Goal: Obtain resource: Obtain resource

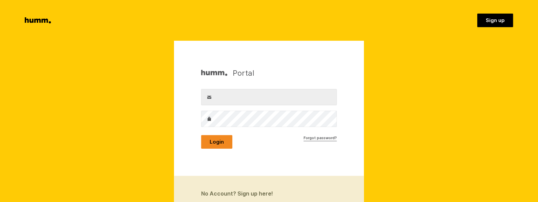
type input "[EMAIL_ADDRESS][DOMAIN_NAME]"
click at [208, 141] on button "Login" at bounding box center [216, 142] width 31 height 14
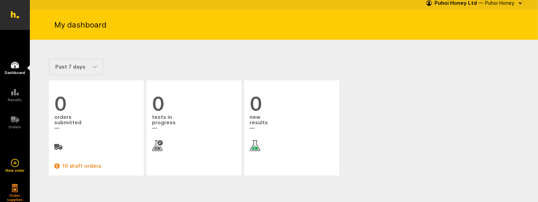
scroll to position [4, 0]
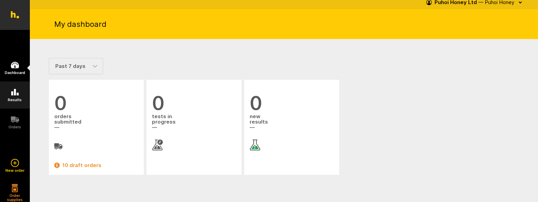
click at [11, 98] on h5 "Results" at bounding box center [15, 100] width 14 height 4
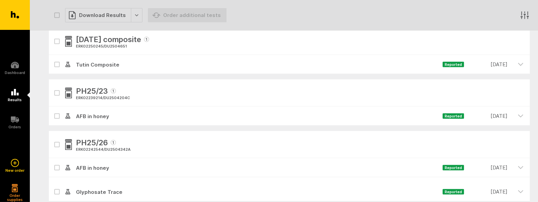
scroll to position [509, 0]
click at [519, 65] on icon "button" at bounding box center [521, 63] width 6 height 6
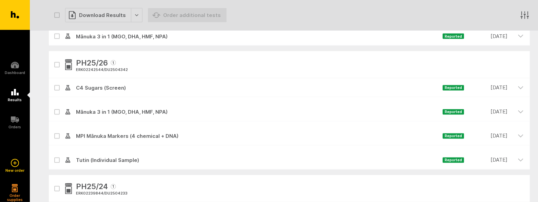
scroll to position [1018, 0]
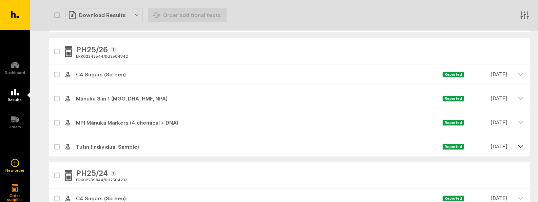
click at [519, 145] on icon "button" at bounding box center [521, 147] width 6 height 6
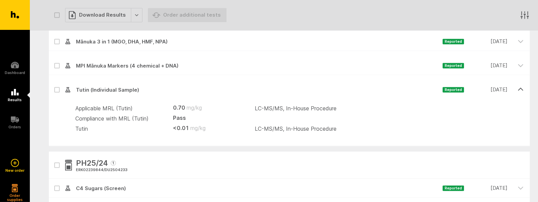
scroll to position [1060, 0]
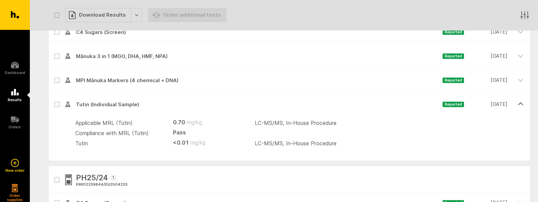
click at [104, 104] on span "Tutin (Individual Sample)" at bounding box center [257, 105] width 372 height 8
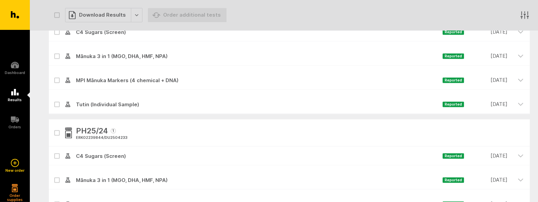
click at [57, 104] on icon at bounding box center [57, 104] width 4 height 3
click at [53, 99] on input "checkbox" at bounding box center [51, 97] width 4 height 4
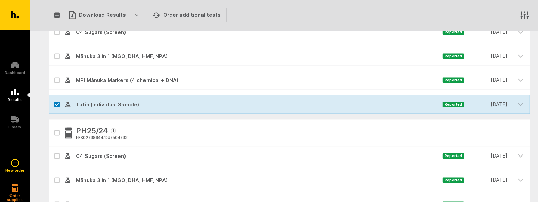
click at [107, 16] on div "Download Results" at bounding box center [103, 15] width 77 height 14
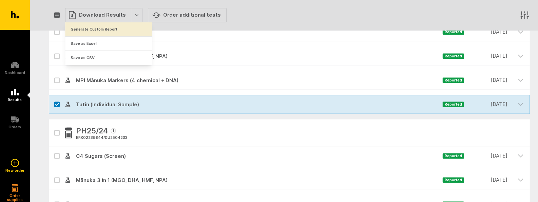
click at [103, 27] on button "Generate Custom Report" at bounding box center [108, 29] width 87 height 14
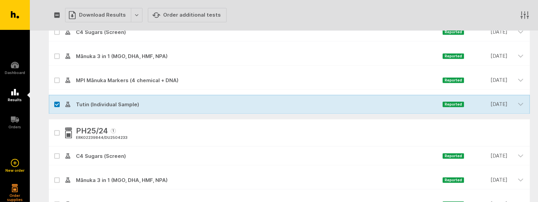
click at [55, 104] on icon at bounding box center [57, 104] width 4 height 3
click at [53, 99] on input "checkbox" at bounding box center [51, 97] width 4 height 4
checkbox input "false"
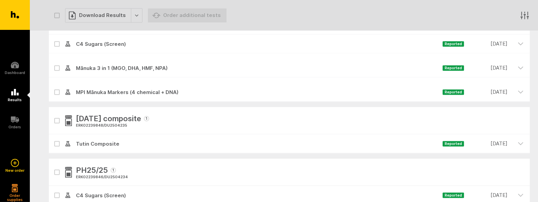
scroll to position [1187, 0]
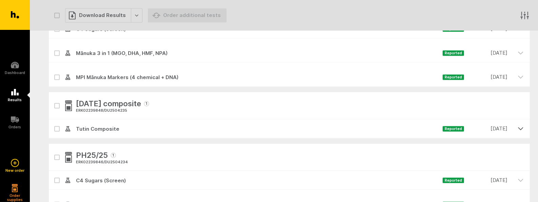
click at [518, 129] on icon "button" at bounding box center [521, 128] width 6 height 6
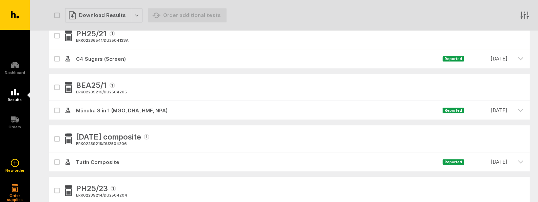
scroll to position [1654, 0]
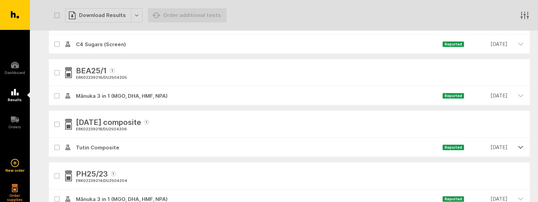
click at [521, 145] on icon "button" at bounding box center [521, 147] width 6 height 6
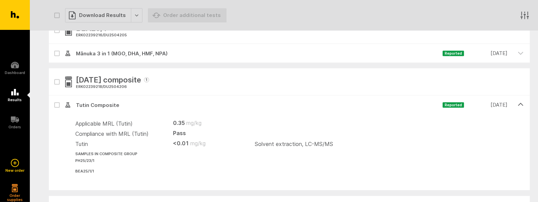
scroll to position [1739, 0]
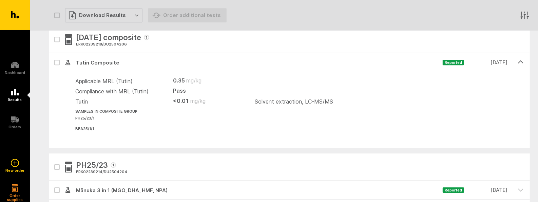
click at [55, 62] on icon at bounding box center [56, 62] width 3 height 2
click at [53, 57] on input "checkbox" at bounding box center [51, 55] width 4 height 4
checkbox input "true"
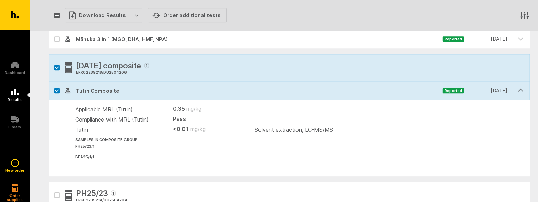
scroll to position [1696, 0]
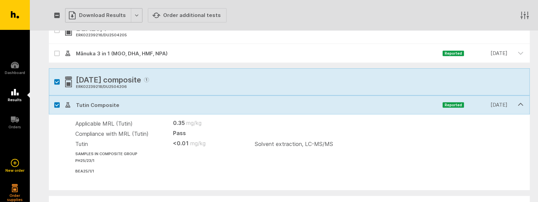
click at [98, 16] on div "Download Results" at bounding box center [103, 15] width 77 height 14
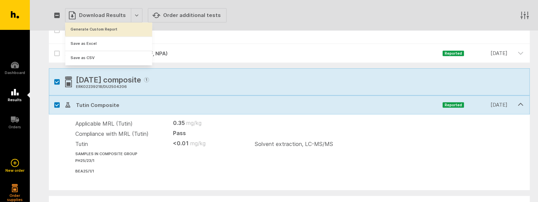
click at [93, 26] on button "Generate Custom Report" at bounding box center [108, 29] width 87 height 14
